Goal: Task Accomplishment & Management: Use online tool/utility

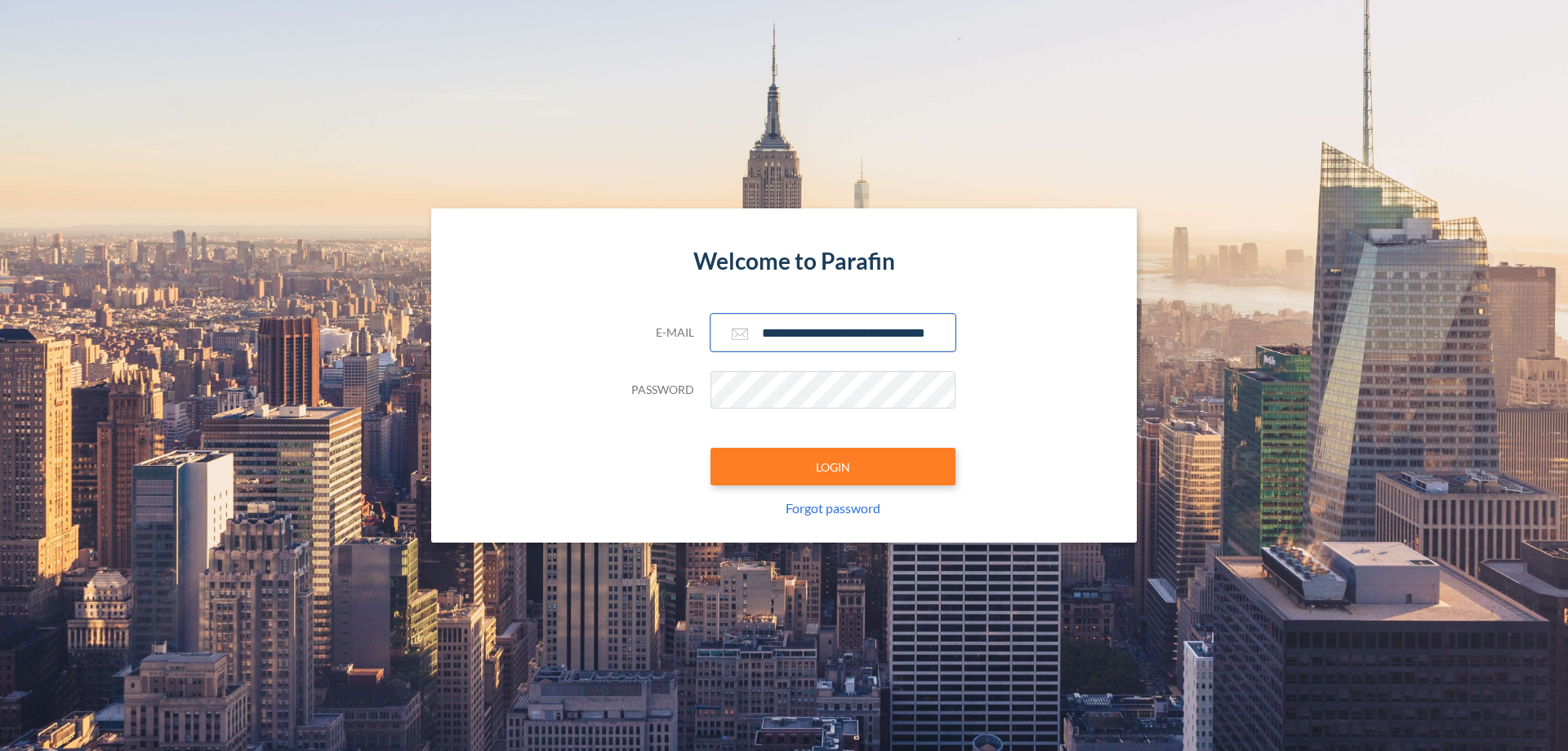
scroll to position [0, 26]
type input "**********"
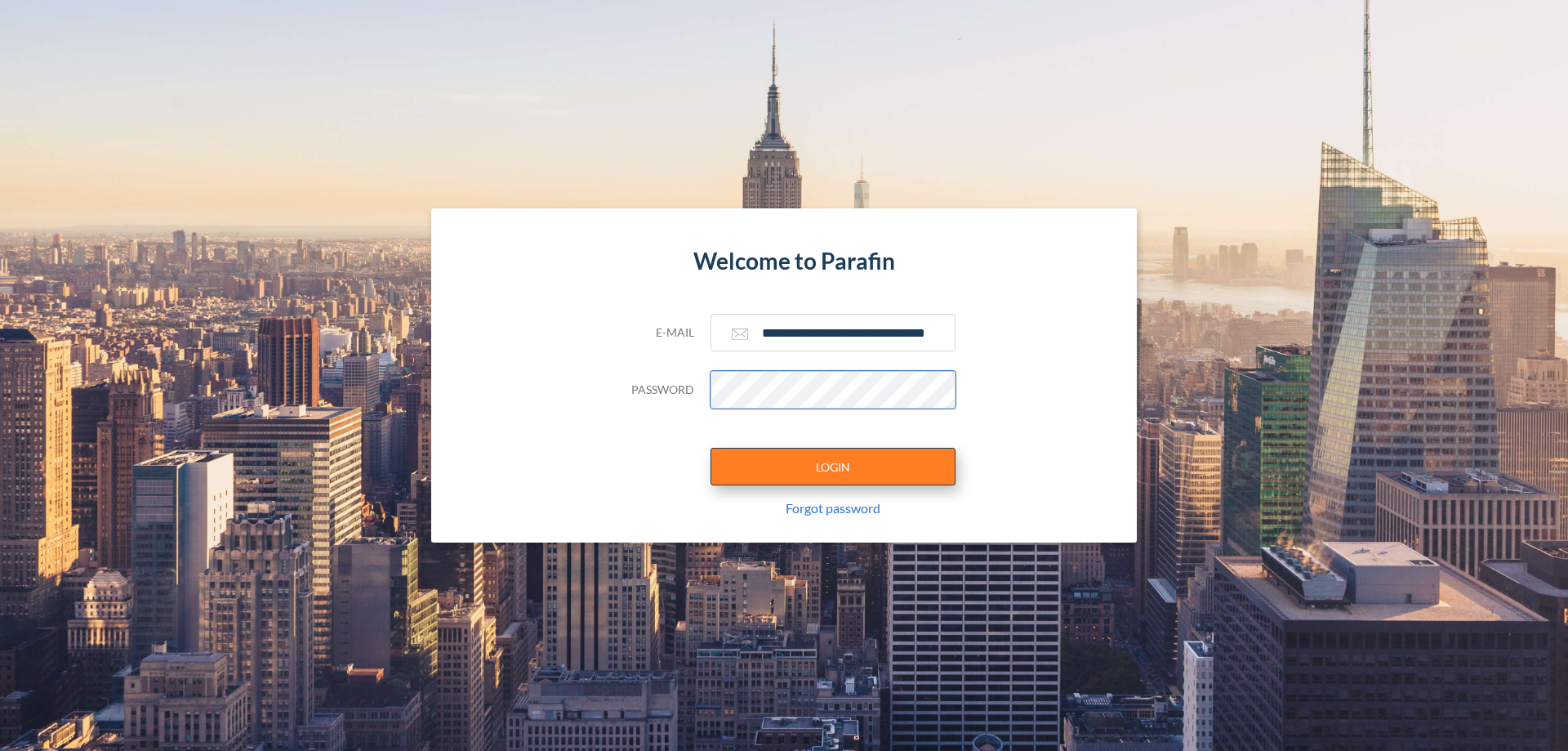
scroll to position [0, 0]
click at [833, 466] on button "LOGIN" at bounding box center [833, 466] width 245 height 38
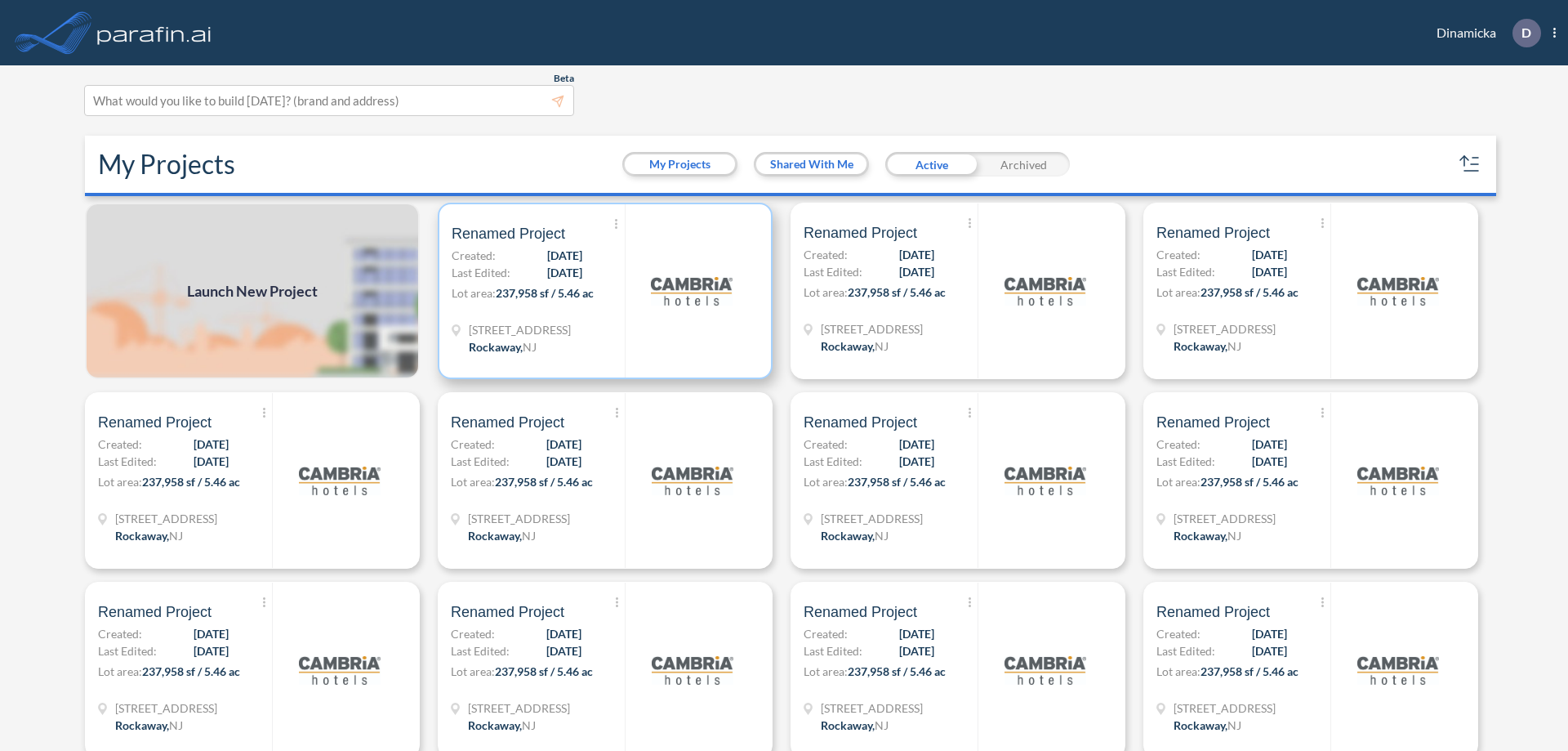
scroll to position [4, 0]
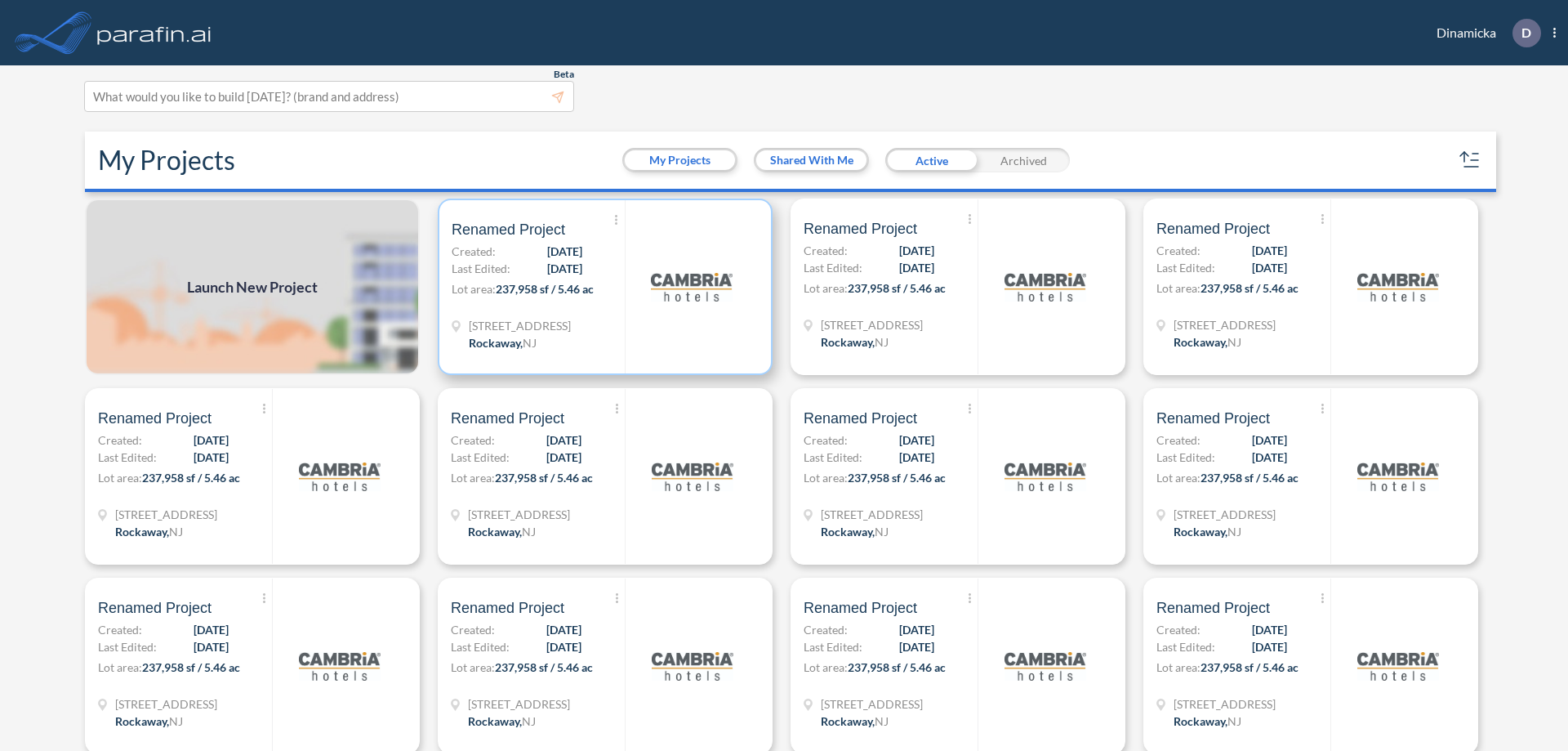
click at [602, 287] on p "Lot area: 237,958 sf / 5.46 ac" at bounding box center [538, 292] width 173 height 24
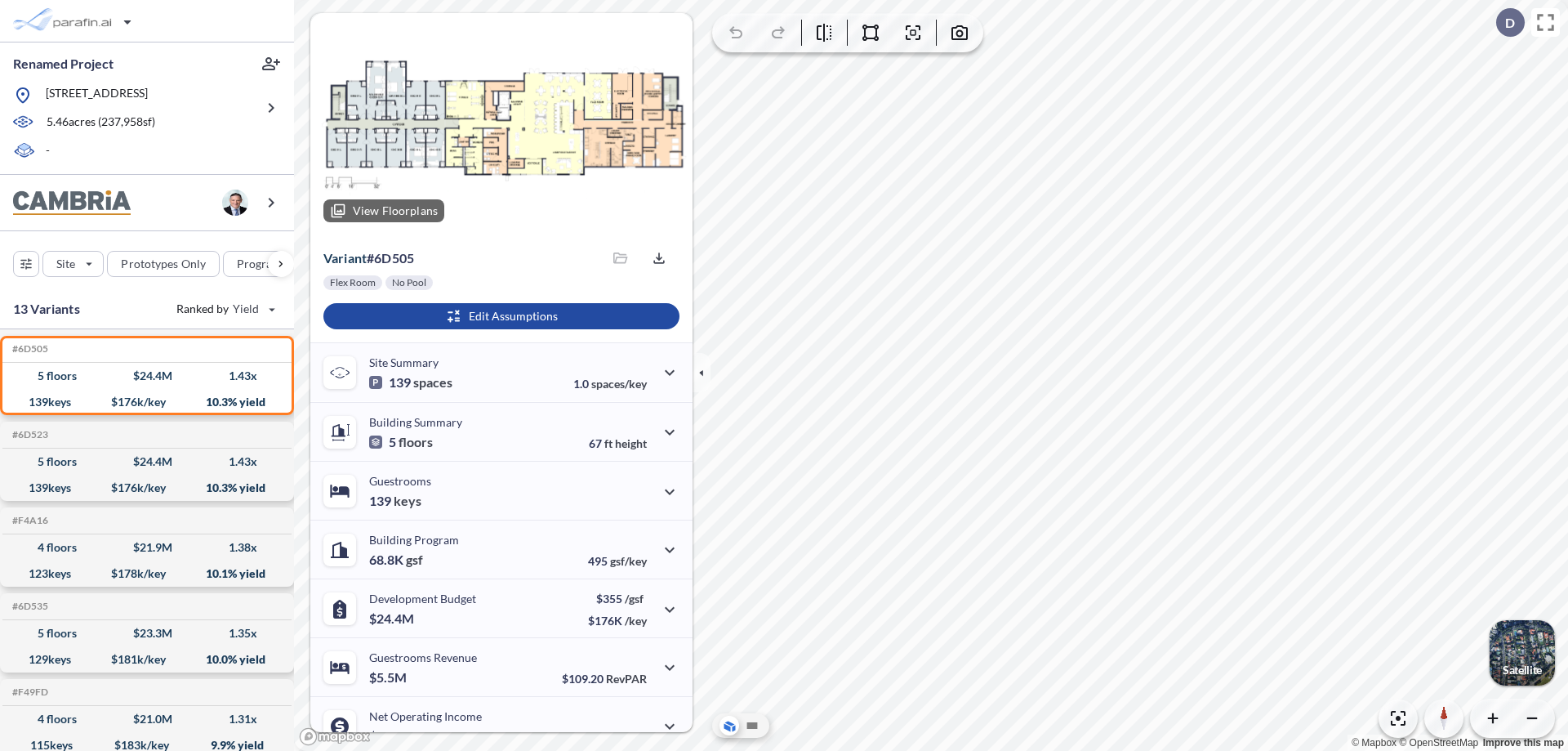
click at [499, 124] on div at bounding box center [501, 124] width 383 height 222
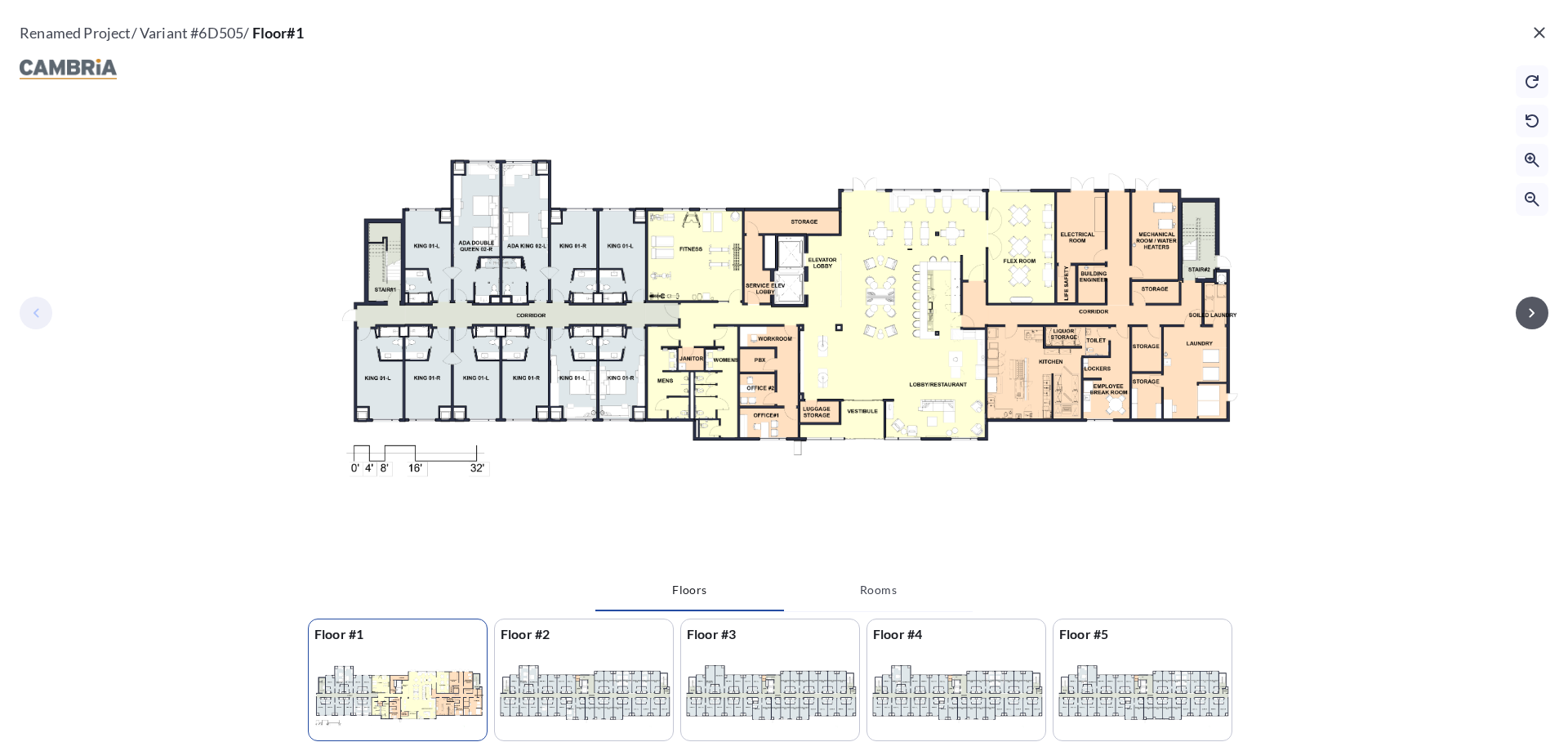
click at [1532, 312] on icon "button" at bounding box center [1531, 313] width 6 height 9
